Goal: Task Accomplishment & Management: Manage account settings

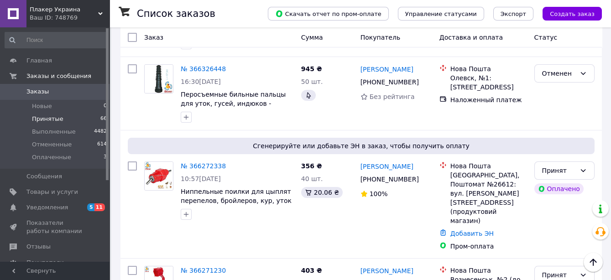
scroll to position [203, 0]
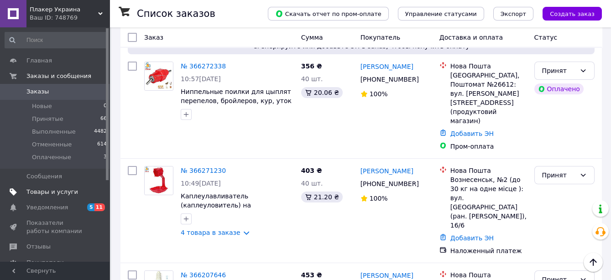
click at [38, 184] on link "Товары и услуги" at bounding box center [56, 192] width 112 height 16
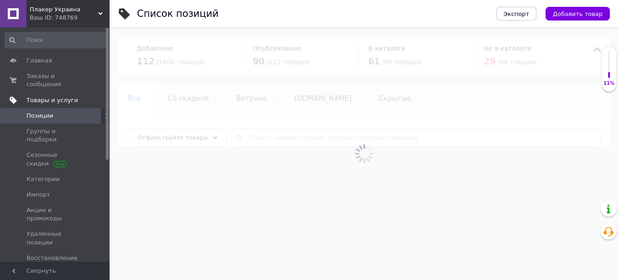
click at [64, 96] on span "Товары и услуги" at bounding box center [52, 100] width 52 height 8
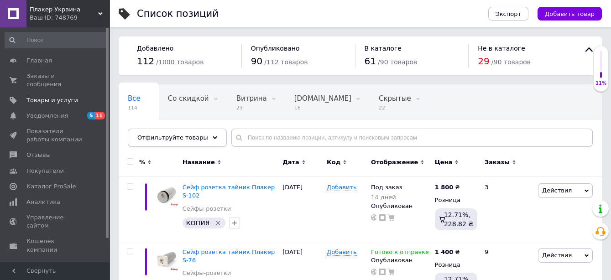
click at [205, 143] on div "Отфильтруйте товары" at bounding box center [177, 138] width 99 height 18
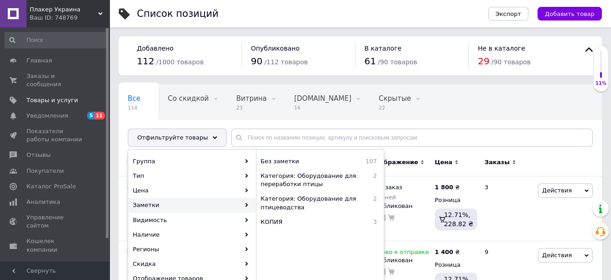
click at [527, 110] on div "Все 114 Со скидкой 0 Удалить Редактировать Витрина 23 Удалить Редактировать [DO…" at bounding box center [329, 119] width 421 height 69
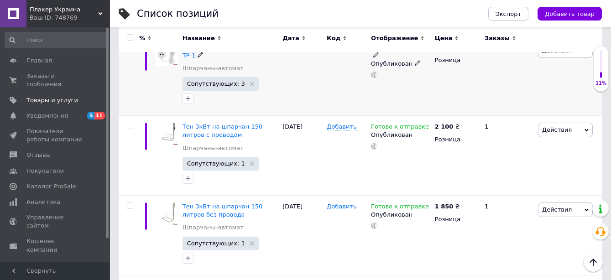
scroll to position [355, 0]
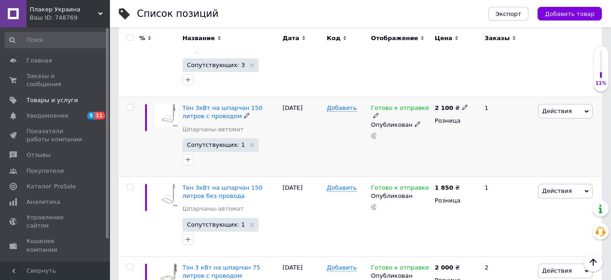
click at [462, 104] on span at bounding box center [465, 107] width 6 height 6
click at [483, 89] on input "2100" at bounding box center [505, 98] width 69 height 18
type input "2200"
click at [516, 146] on div "1" at bounding box center [507, 137] width 57 height 80
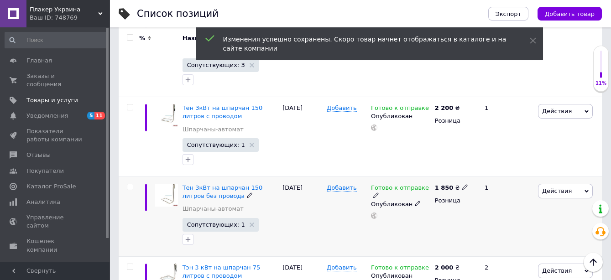
click at [462, 184] on span at bounding box center [465, 187] width 6 height 6
click at [482, 169] on input "1850" at bounding box center [505, 178] width 69 height 18
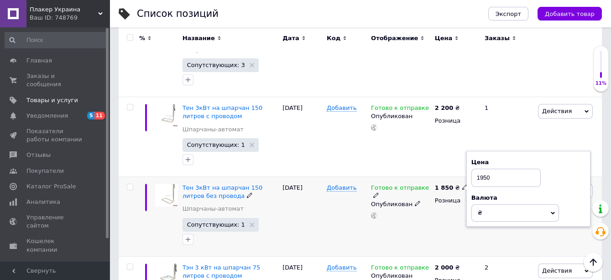
type input "1950"
click at [455, 208] on div "1 850 ₴ Цена 1950 Валюта ₴ $ € CHF £ ¥ PLN ₸ MDL HUF KGS CN¥ TRY ₩ lei Розница" at bounding box center [456, 217] width 47 height 80
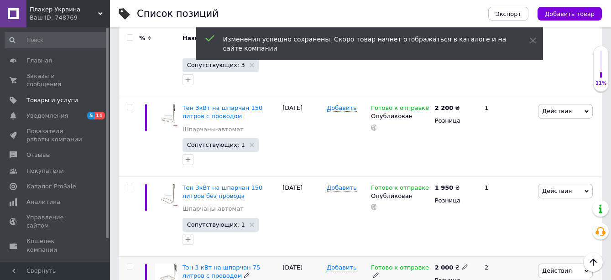
click at [459, 264] on div "2 000 ₴" at bounding box center [451, 268] width 33 height 8
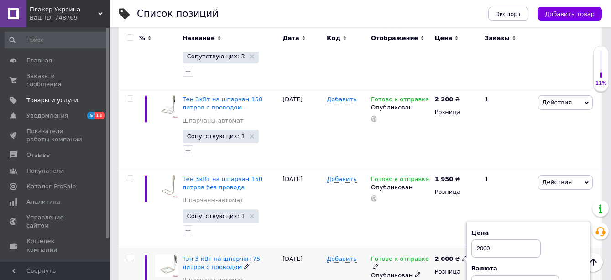
click at [479, 240] on input "2000" at bounding box center [505, 249] width 69 height 18
type input "2100"
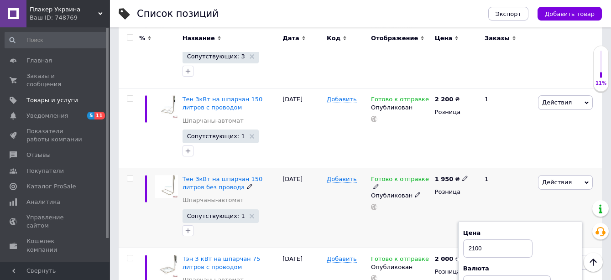
click at [430, 210] on div "Готово к отправке Опубликован" at bounding box center [401, 208] width 64 height 80
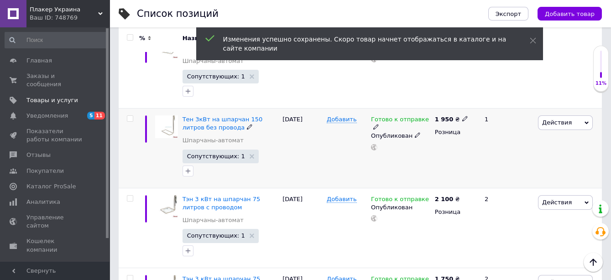
scroll to position [465, 0]
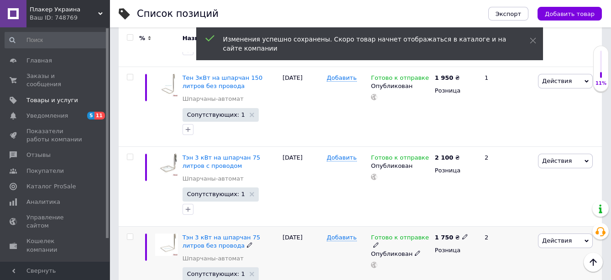
click at [462, 234] on icon at bounding box center [464, 236] width 5 height 5
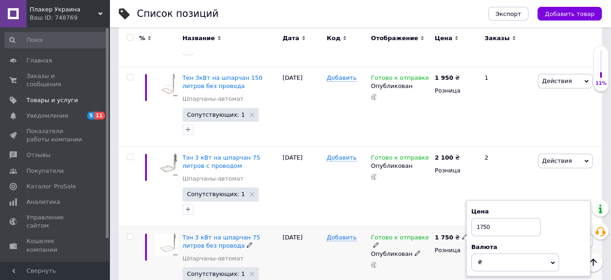
click at [480, 218] on input "1750" at bounding box center [505, 227] width 69 height 18
type input "1850"
click at [422, 255] on div "Готово к отправке Опубликован" at bounding box center [401, 266] width 64 height 80
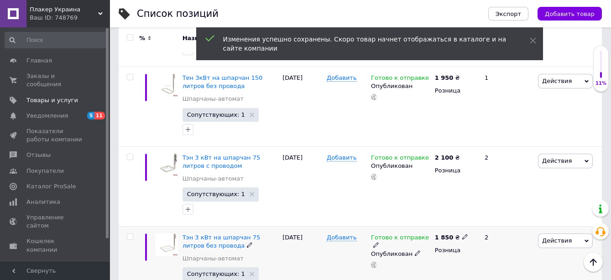
scroll to position [566, 0]
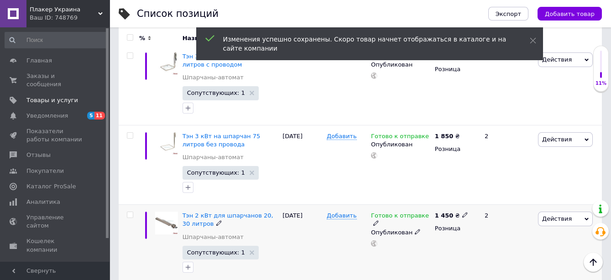
click at [462, 212] on icon at bounding box center [464, 214] width 5 height 5
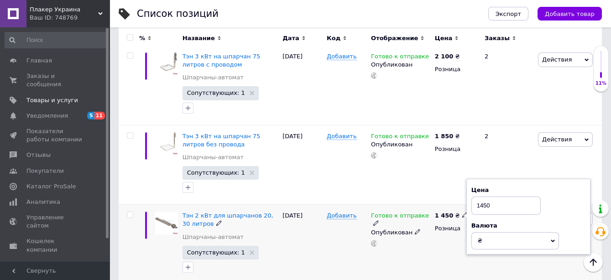
click at [480, 197] on input "1450" at bounding box center [505, 206] width 69 height 18
type input "1550"
click at [454, 225] on div "1 450 ₴ Цена 1550 Валюта ₴ $ € CHF £ ¥ PLN ₸ MDL HUF KGS CN¥ TRY ₩ lei Розница" at bounding box center [456, 245] width 47 height 80
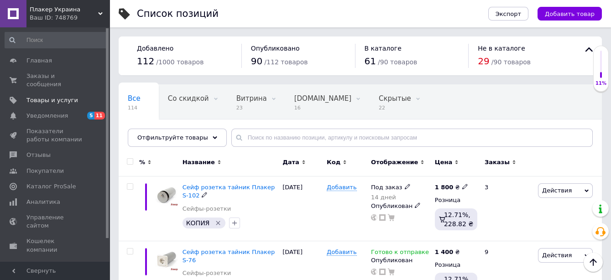
scroll to position [0, 0]
